Goal: Check status: Check status

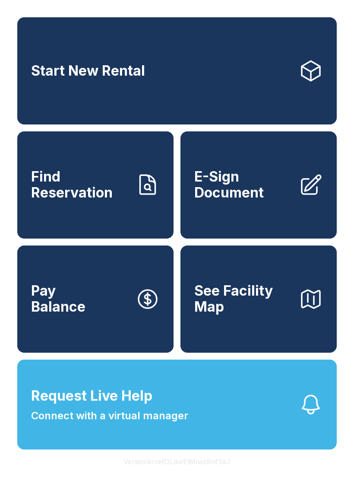
click at [142, 191] on icon at bounding box center [148, 185] width 24 height 24
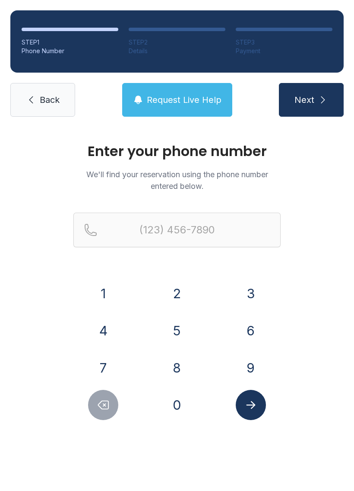
click at [244, 364] on button "9" at bounding box center [251, 368] width 30 height 30
click at [183, 410] on button "0" at bounding box center [177, 405] width 30 height 30
click at [175, 366] on button "8" at bounding box center [177, 368] width 30 height 30
click at [246, 294] on button "3" at bounding box center [251, 293] width 30 height 30
click at [176, 365] on button "8" at bounding box center [177, 368] width 30 height 30
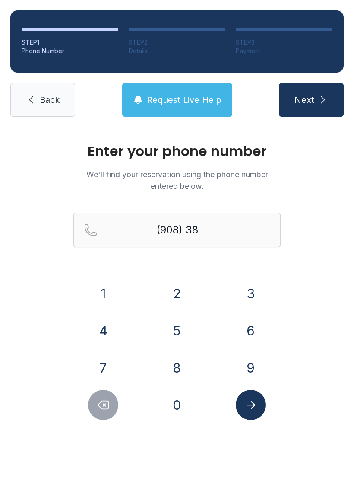
click at [178, 406] on button "0" at bounding box center [177, 405] width 30 height 30
click at [104, 339] on button "4" at bounding box center [103, 330] width 30 height 30
click at [165, 397] on button "0" at bounding box center [177, 405] width 30 height 30
click at [248, 367] on button "9" at bounding box center [251, 368] width 30 height 30
click at [170, 396] on button "0" at bounding box center [177, 405] width 30 height 30
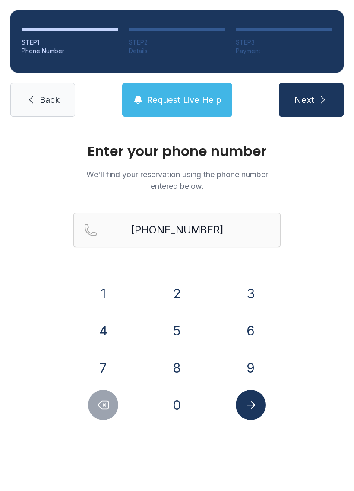
click at [262, 406] on button "Submit lookup form" at bounding box center [251, 405] width 30 height 30
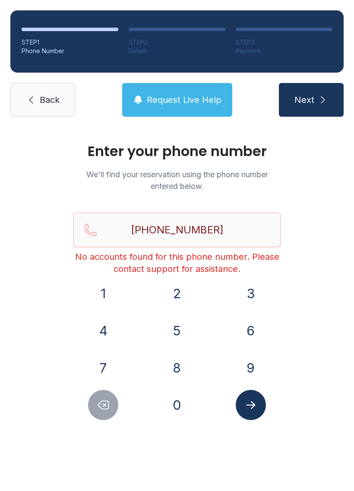
click at [97, 406] on icon "Delete number" at bounding box center [103, 404] width 13 height 13
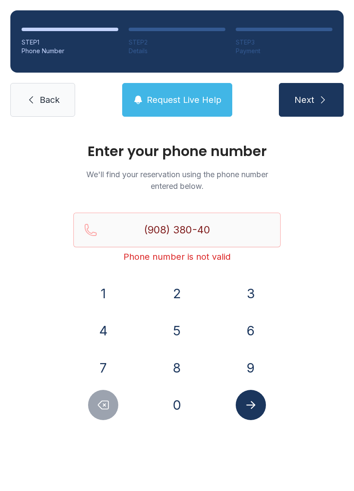
click at [99, 400] on icon "Delete number" at bounding box center [103, 404] width 13 height 13
type input "(908) 380-4"
click at [46, 98] on span "Back" at bounding box center [50, 100] width 20 height 12
